Goal: Check status: Check status

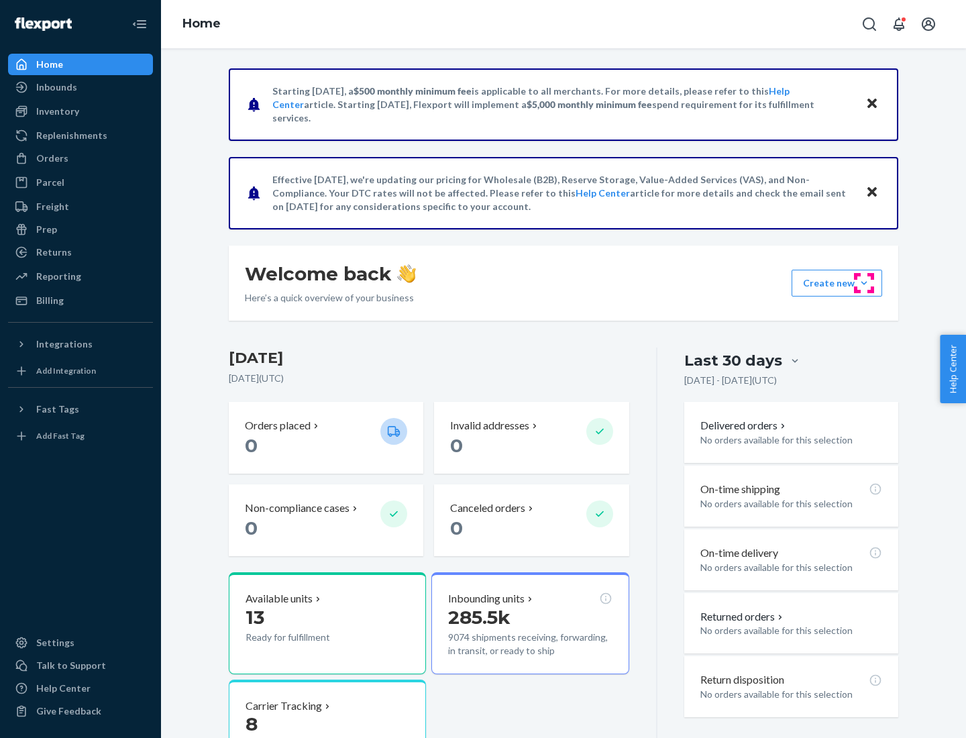
click at [864, 283] on button "Create new Create new inbound Create new order Create new product" at bounding box center [837, 283] width 91 height 27
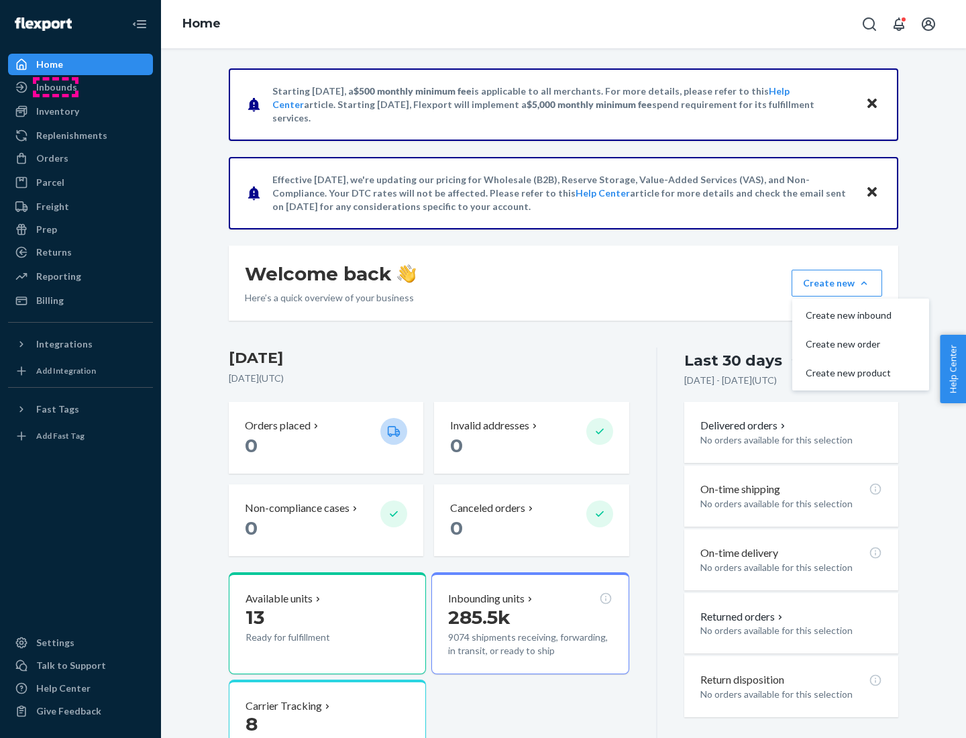
click at [56, 87] on div "Inbounds" at bounding box center [56, 87] width 41 height 13
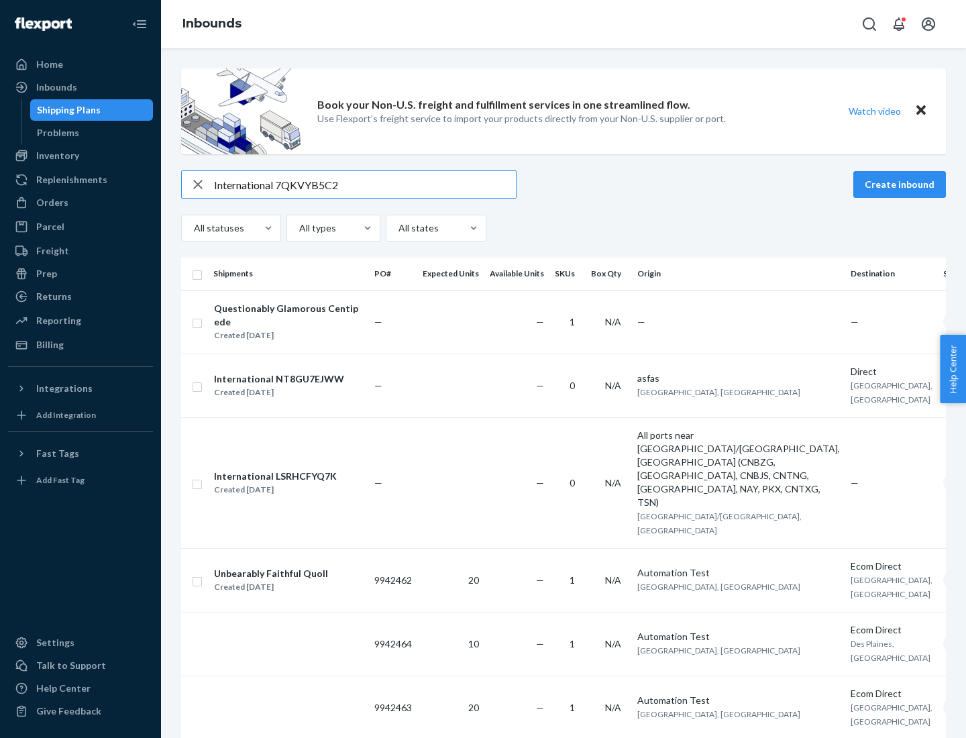
type input "International 7QKVYB5C29"
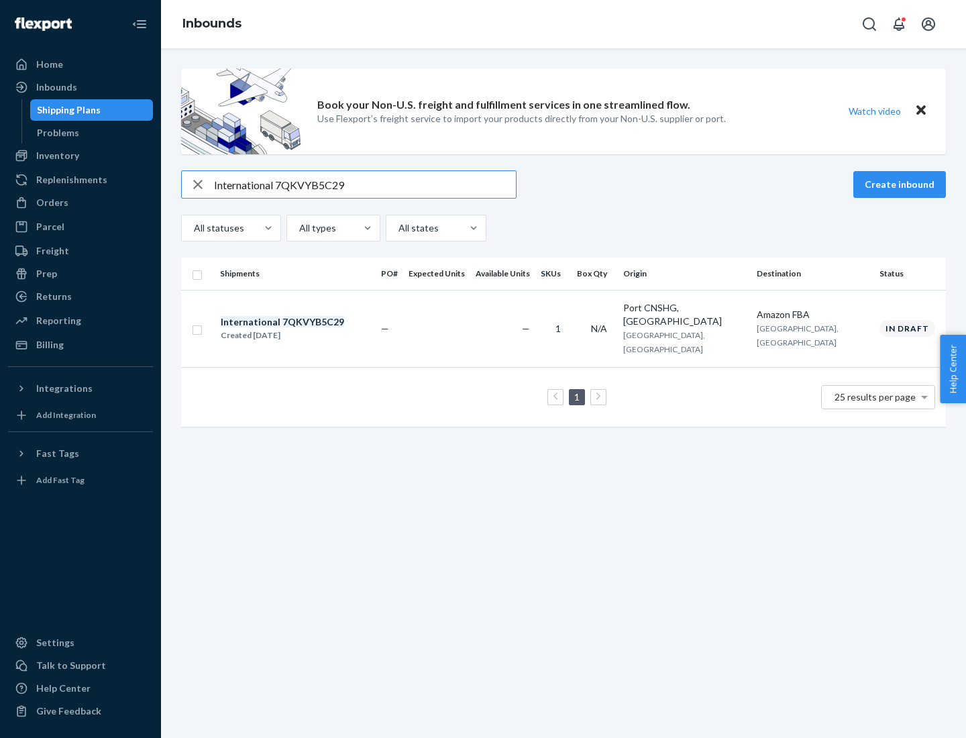
click at [305, 329] on div "Created [DATE]" at bounding box center [282, 335] width 123 height 13
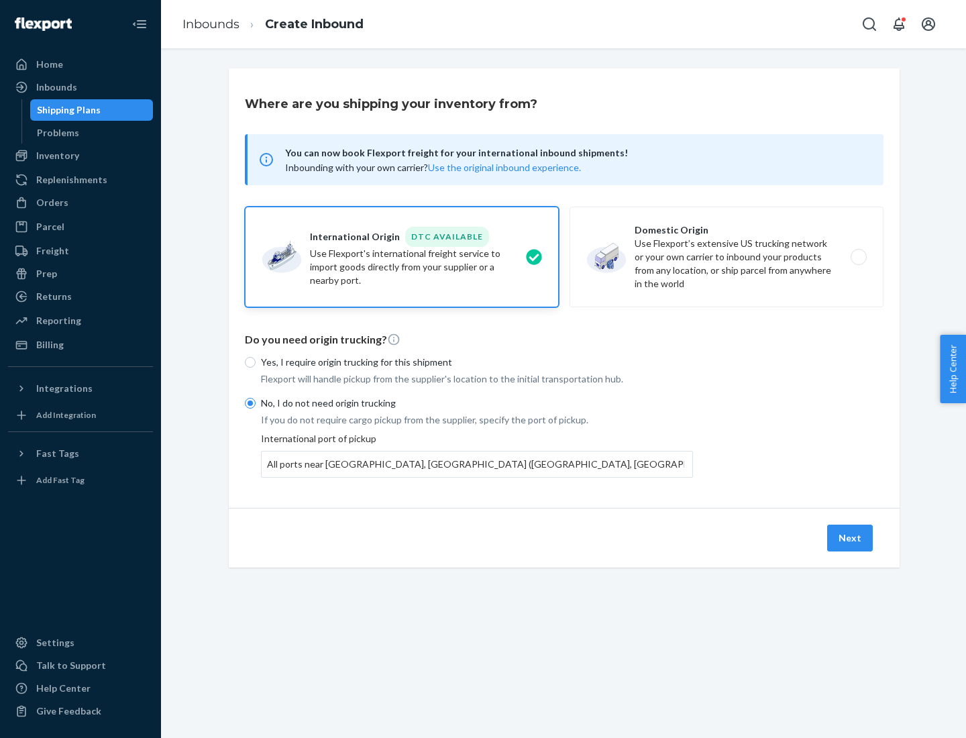
click at [851, 537] on button "Next" at bounding box center [850, 538] width 46 height 27
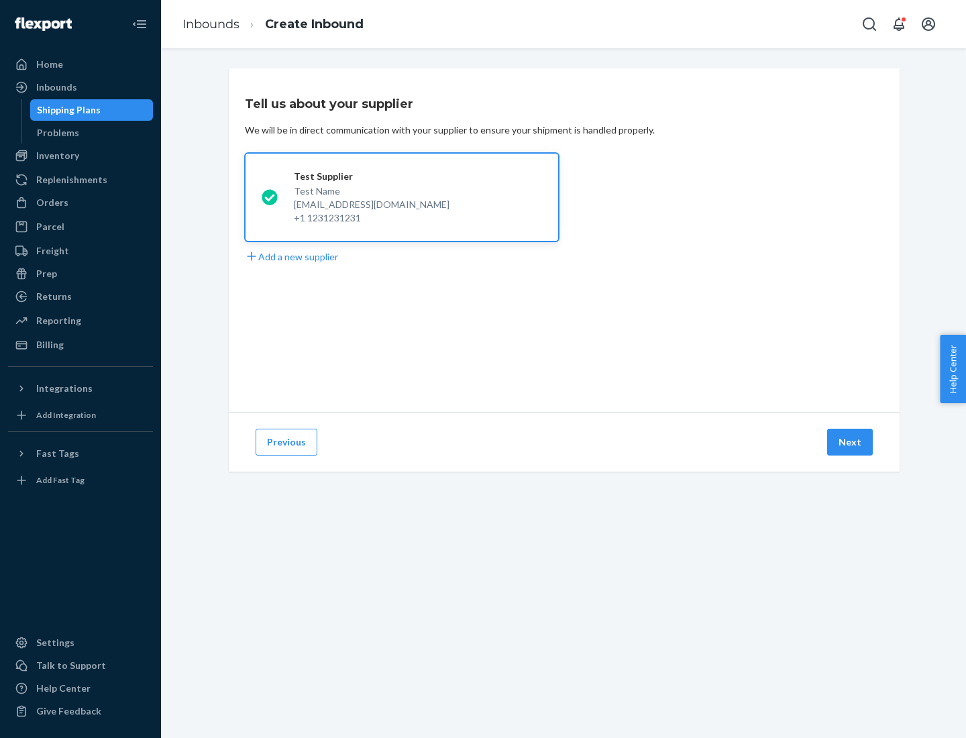
click at [851, 442] on button "Next" at bounding box center [850, 442] width 46 height 27
